Goal: Information Seeking & Learning: Learn about a topic

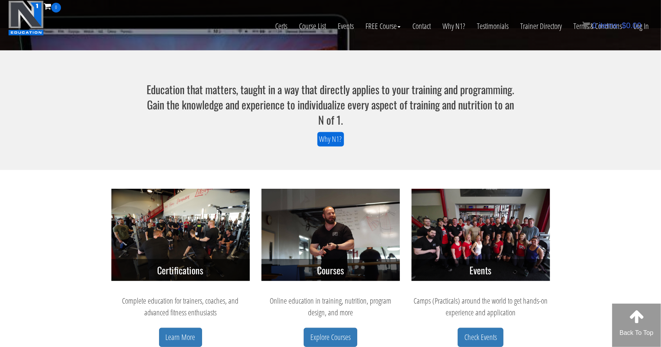
scroll to position [188, 0]
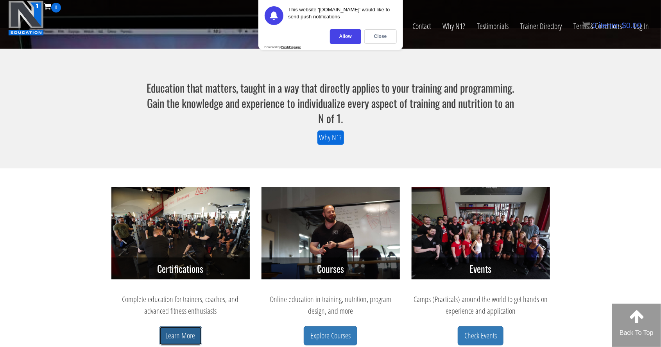
click at [182, 336] on link "Learn More" at bounding box center [180, 335] width 43 height 19
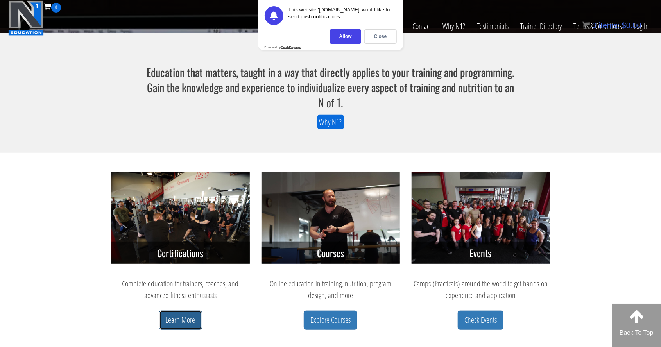
scroll to position [226, 0]
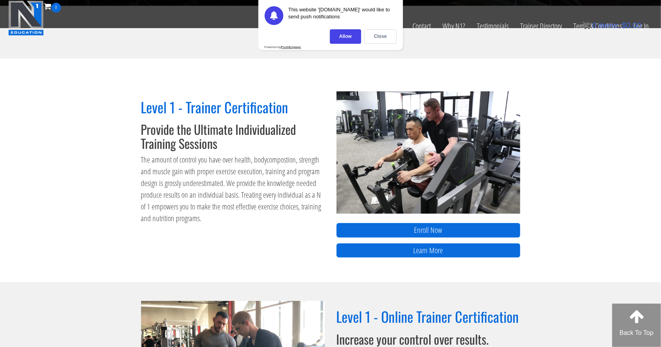
scroll to position [264, 0]
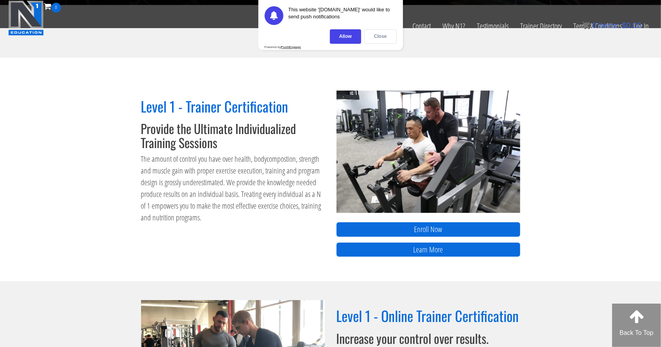
click at [381, 36] on div "Close" at bounding box center [380, 36] width 32 height 14
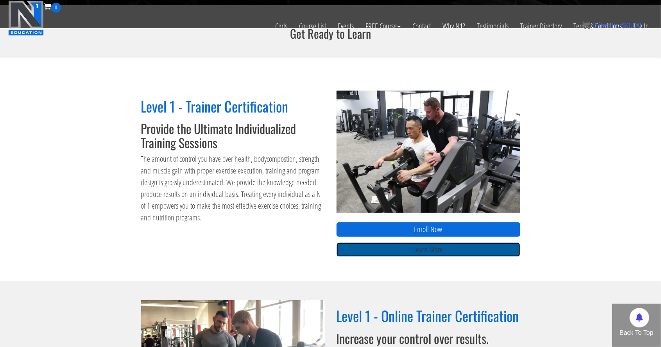
click at [443, 250] on link "Learn More" at bounding box center [428, 250] width 184 height 14
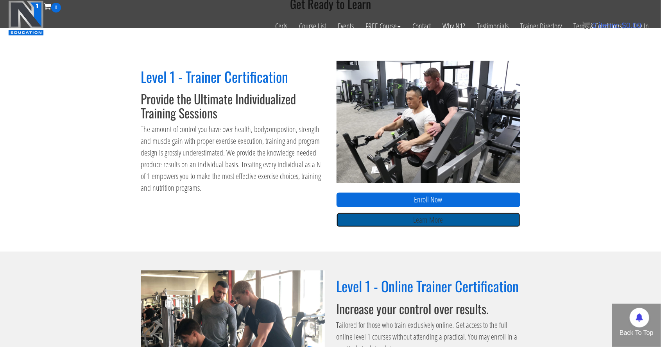
scroll to position [302, 0]
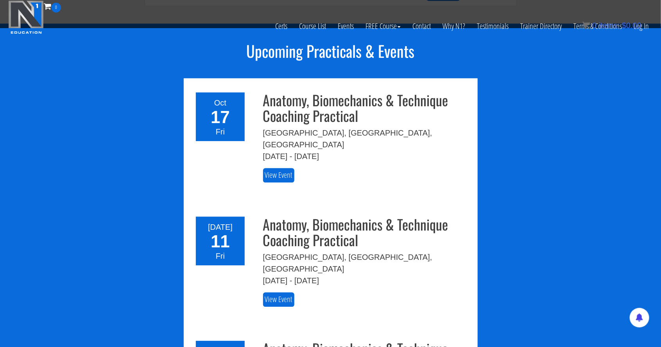
scroll to position [967, 0]
